Goal: Task Accomplishment & Management: Manage account settings

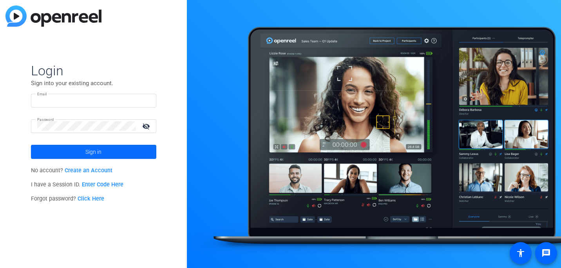
type input "[PERSON_NAME][EMAIL_ADDRESS][PERSON_NAME][DOMAIN_NAME]"
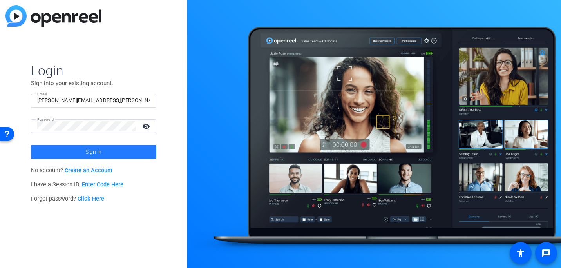
click at [127, 150] on span at bounding box center [93, 151] width 125 height 19
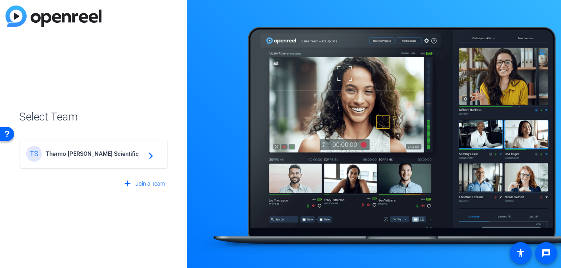
click at [44, 163] on mat-card-content "TS Thermo [PERSON_NAME] Scientific navigate_next" at bounding box center [93, 153] width 147 height 28
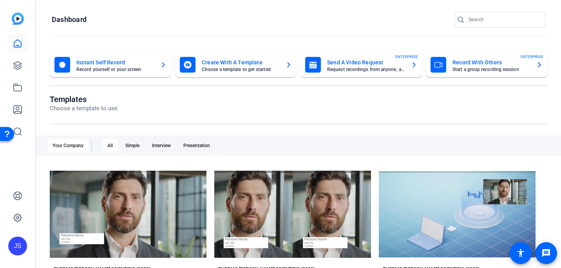
click at [27, 66] on div "JS" at bounding box center [17, 134] width 35 height 268
click at [20, 66] on icon at bounding box center [18, 66] width 8 height 8
click at [22, 59] on link at bounding box center [17, 65] width 19 height 19
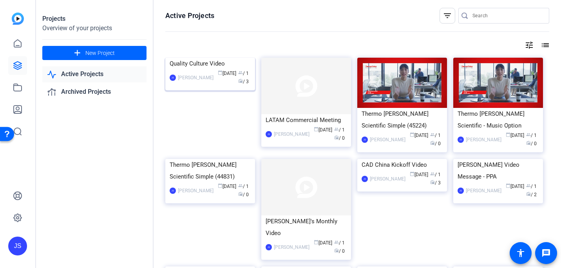
click at [208, 71] on div "JS [PERSON_NAME] calendar_today [DATE] group / 1 radio / 3" at bounding box center [210, 77] width 81 height 16
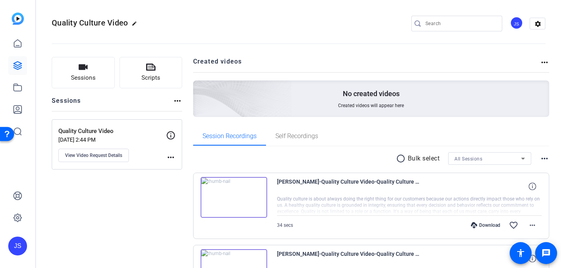
click at [151, 144] on div "Quality Culture Video [DATE] 2:44 PM View Video Request Details" at bounding box center [112, 144] width 108 height 35
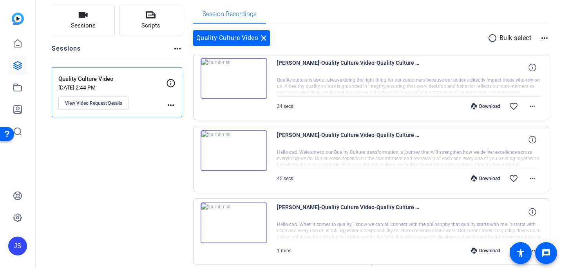
scroll to position [60, 0]
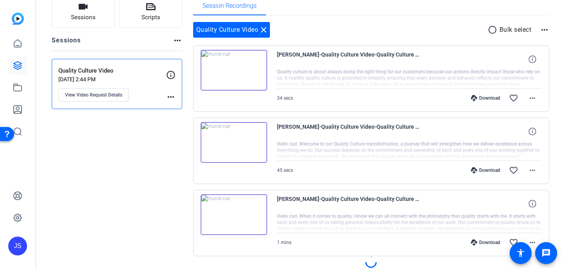
click at [170, 98] on mat-icon "more_horiz" at bounding box center [170, 96] width 9 height 9
click at [139, 108] on div at bounding box center [280, 134] width 561 height 268
click at [114, 94] on span "View Video Request Details" at bounding box center [93, 95] width 57 height 6
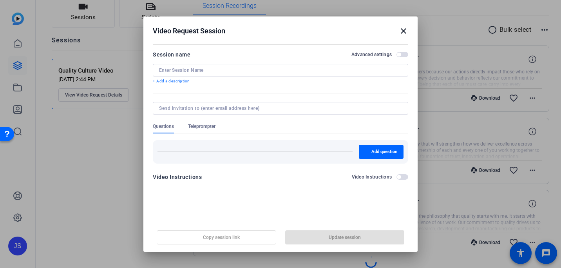
click at [204, 71] on input at bounding box center [280, 70] width 243 height 6
type input "Quality Culture Video"
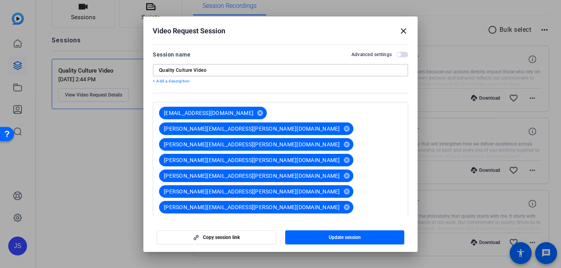
click at [406, 27] on mat-icon "close" at bounding box center [403, 30] width 9 height 9
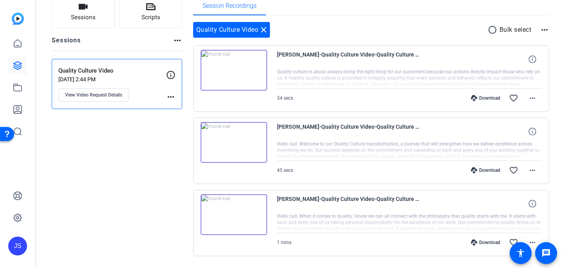
click at [60, 210] on div "Sessions Scripts Sessions more_horiz Quality Culture Video [DATE] 2:44 PM View …" at bounding box center [117, 138] width 130 height 284
